Goal: Use online tool/utility

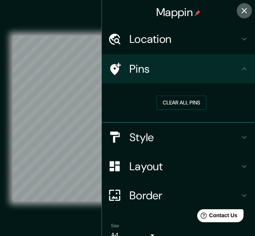
click at [240, 9] on icon "button" at bounding box center [244, 10] width 9 height 9
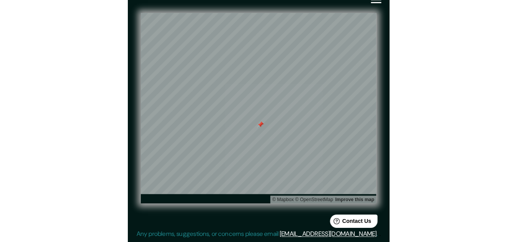
scroll to position [13, 0]
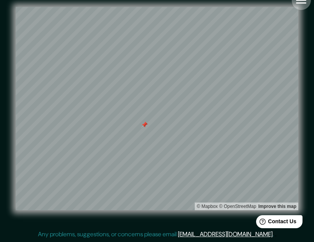
click at [255, 1] on icon "button" at bounding box center [300, -1] width 13 height 13
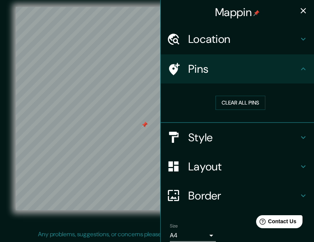
click at [255, 130] on div "Style" at bounding box center [236, 137] width 153 height 29
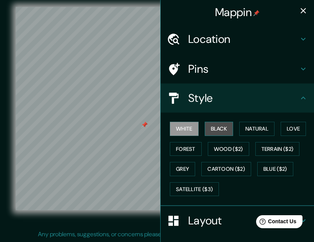
click at [217, 123] on button "Black" at bounding box center [219, 129] width 29 height 14
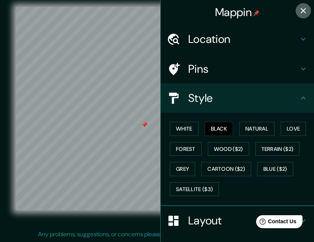
click at [255, 10] on icon "button" at bounding box center [302, 10] width 5 height 5
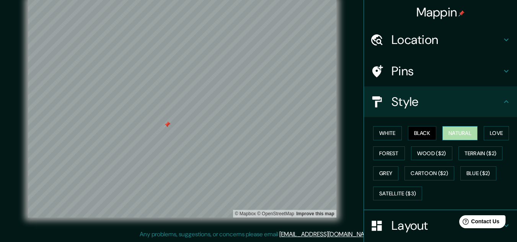
click at [255, 134] on button "Natural" at bounding box center [460, 133] width 35 height 14
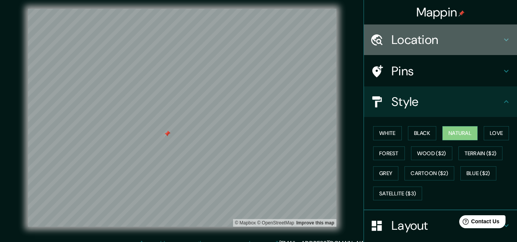
click at [255, 36] on h4 "Location" at bounding box center [447, 39] width 110 height 15
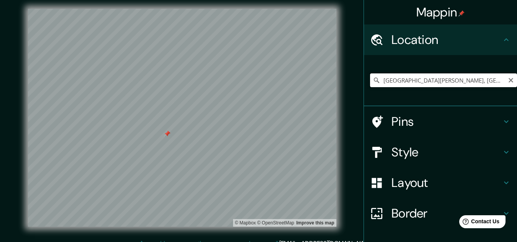
click at [255, 77] on input "Colonia Kennedy, Tegucigalpa, Departamento de Francisco Morazán, Honduras" at bounding box center [443, 81] width 147 height 14
click at [255, 79] on icon "Clear" at bounding box center [511, 80] width 5 height 5
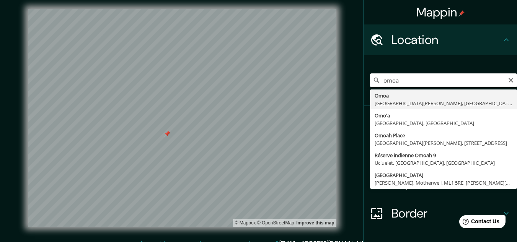
type input "Omoa, Departamento de Cortés, Honduras"
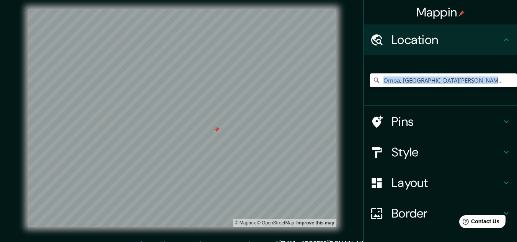
drag, startPoint x: 418, startPoint y: 103, endPoint x: 428, endPoint y: 115, distance: 15.5
click at [255, 115] on ul "Location Omoa, Departamento de Cortés, Honduras Pins Style Layout Border Choose…" at bounding box center [440, 159] width 153 height 268
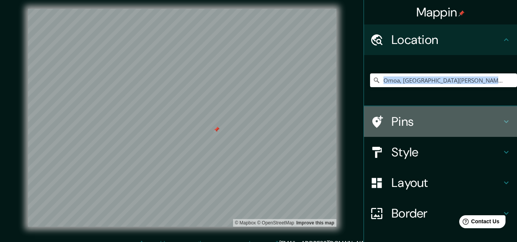
click at [255, 115] on h4 "Pins" at bounding box center [447, 121] width 110 height 15
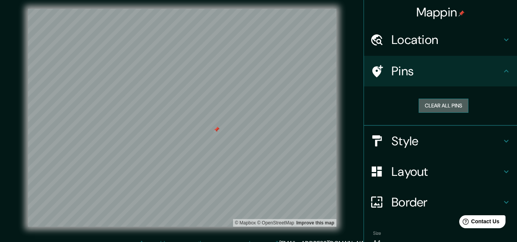
click at [255, 112] on button "Clear all pins" at bounding box center [444, 106] width 50 height 14
click at [255, 69] on icon at bounding box center [506, 71] width 9 height 9
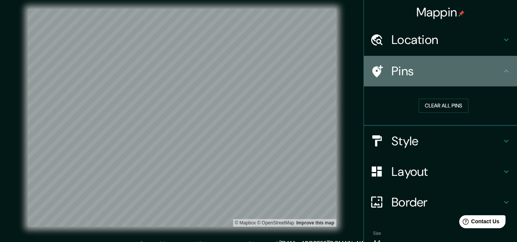
click at [255, 69] on icon at bounding box center [506, 71] width 9 height 9
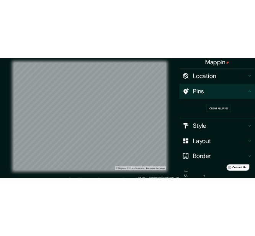
scroll to position [0, 0]
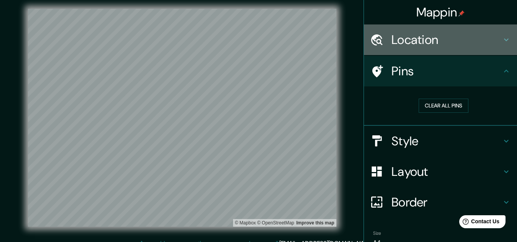
click at [255, 45] on h4 "Location" at bounding box center [447, 39] width 110 height 15
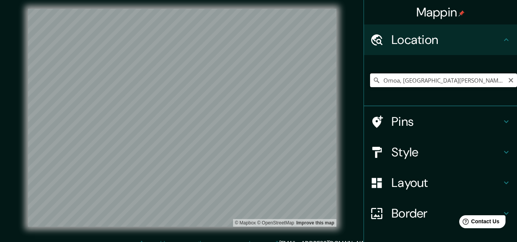
click at [255, 83] on input "Omoa, Departamento de Cortés, Honduras" at bounding box center [443, 81] width 147 height 14
click at [255, 77] on icon "Clear" at bounding box center [511, 80] width 6 height 6
type input "Trujillo, Departamento de Colón, Honduras"
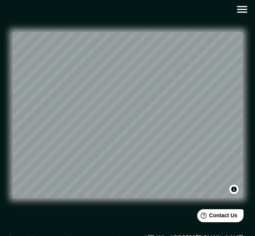
click at [214, 24] on div "© Mapbox © OpenStreetMap Improve this map" at bounding box center [127, 115] width 229 height 213
click at [167, 30] on div "© Mapbox © OpenStreetMap Improve this map" at bounding box center [127, 115] width 229 height 213
click at [6, 195] on div "© Mapbox © OpenStreetMap Improve this map" at bounding box center [127, 115] width 254 height 237
click at [245, 16] on icon "button" at bounding box center [242, 9] width 13 height 13
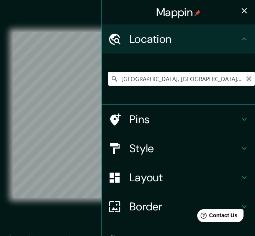
click at [247, 78] on icon "Clear" at bounding box center [249, 79] width 5 height 5
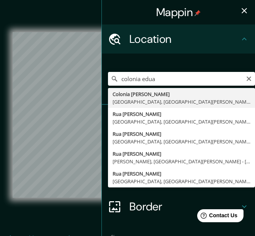
type input "Colonia Eduardo Castillo, Trujillo, Departamento de Colón, Honduras"
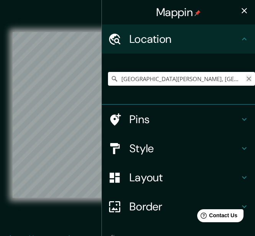
click at [246, 81] on icon "Clear" at bounding box center [249, 79] width 6 height 6
click at [238, 4] on button "button" at bounding box center [244, 10] width 15 height 15
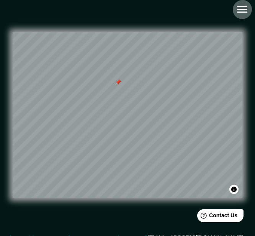
click at [239, 18] on button "button" at bounding box center [242, 10] width 20 height 20
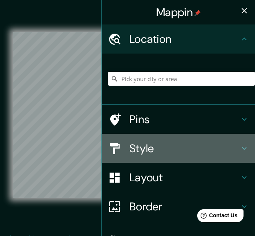
click at [162, 156] on div "Style" at bounding box center [178, 148] width 153 height 29
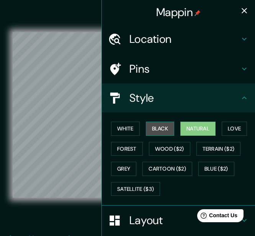
click at [155, 128] on button "Black" at bounding box center [160, 129] width 29 height 14
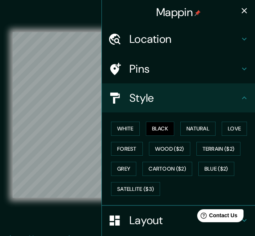
click at [241, 5] on button "button" at bounding box center [244, 10] width 15 height 15
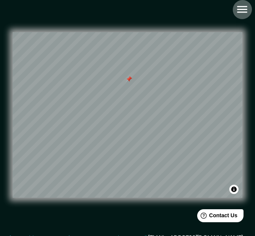
click at [242, 12] on icon "button" at bounding box center [242, 9] width 10 height 7
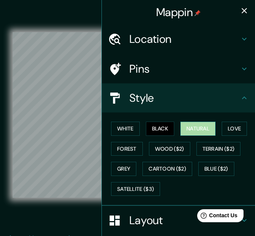
click at [203, 125] on button "Natural" at bounding box center [197, 129] width 35 height 14
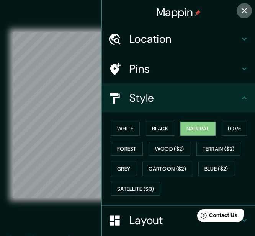
click at [242, 13] on icon "button" at bounding box center [244, 10] width 9 height 9
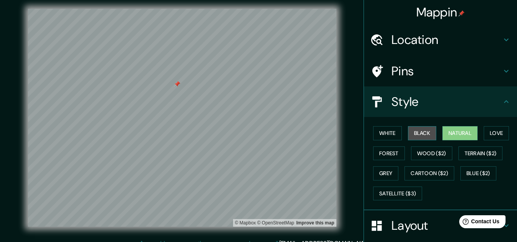
click at [255, 133] on button "Black" at bounding box center [422, 133] width 29 height 14
